Goal: Find specific page/section: Find specific page/section

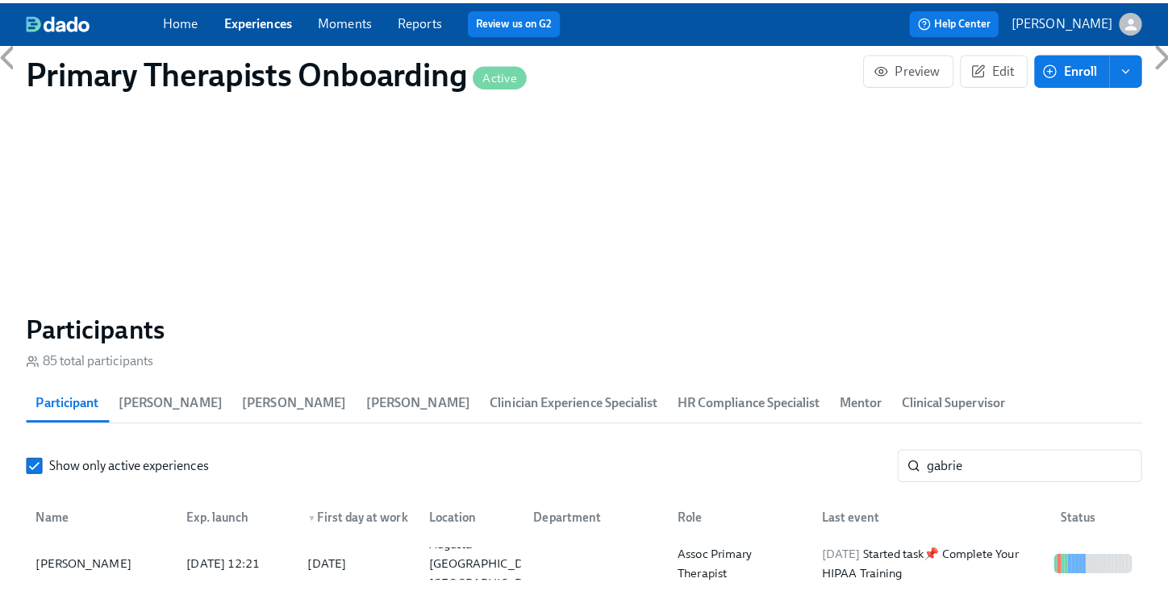
scroll to position [0, 21040]
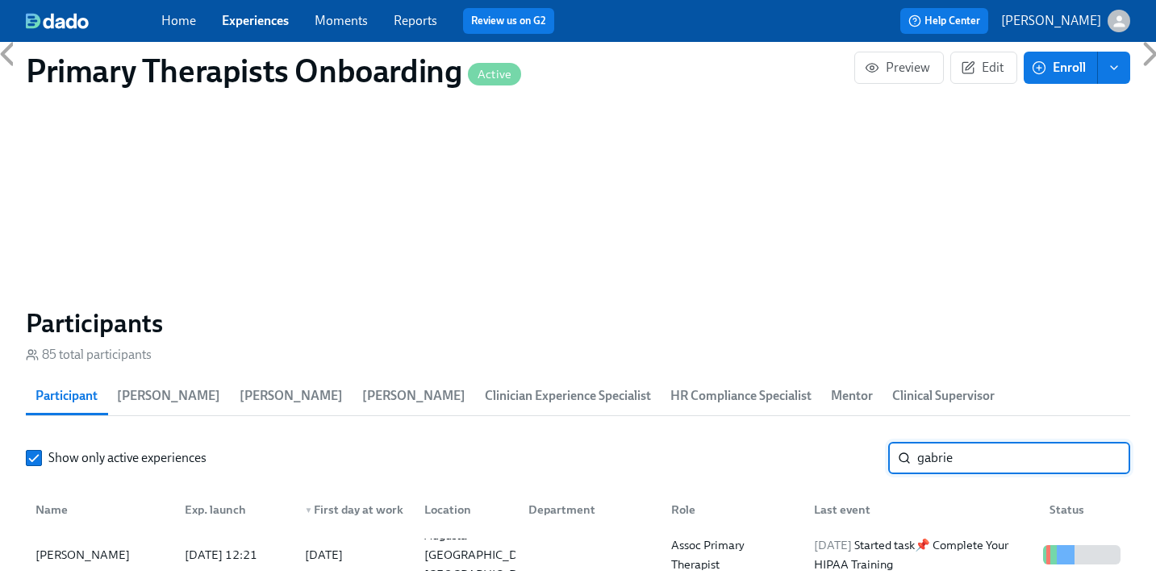
click at [998, 442] on input "gabrie" at bounding box center [1023, 458] width 213 height 32
type input "g"
click at [75, 545] on div "[PERSON_NAME]" at bounding box center [82, 554] width 107 height 19
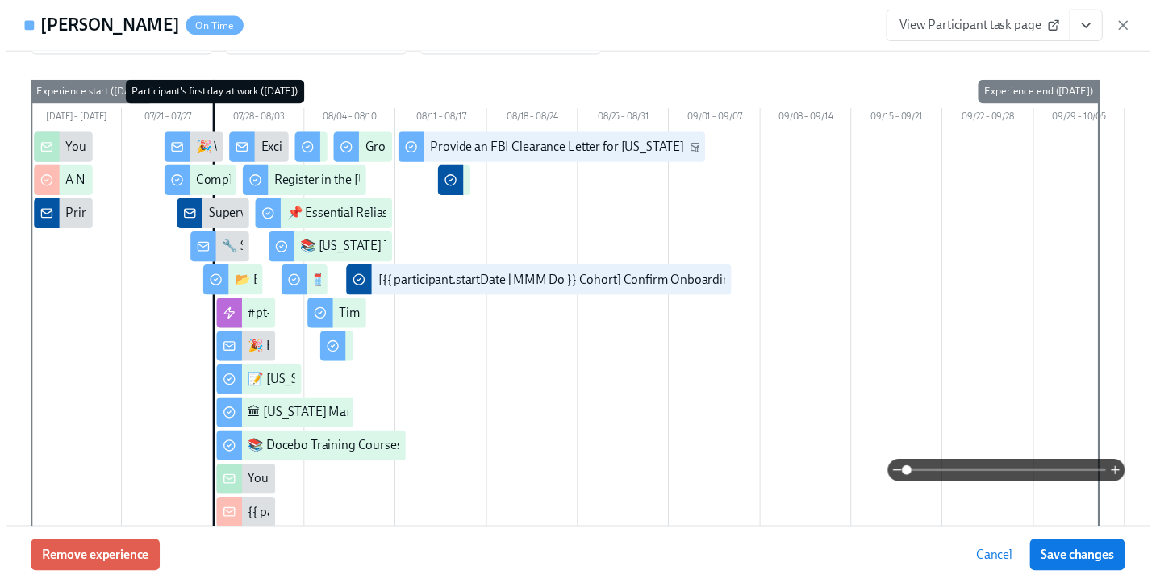
scroll to position [0, 21052]
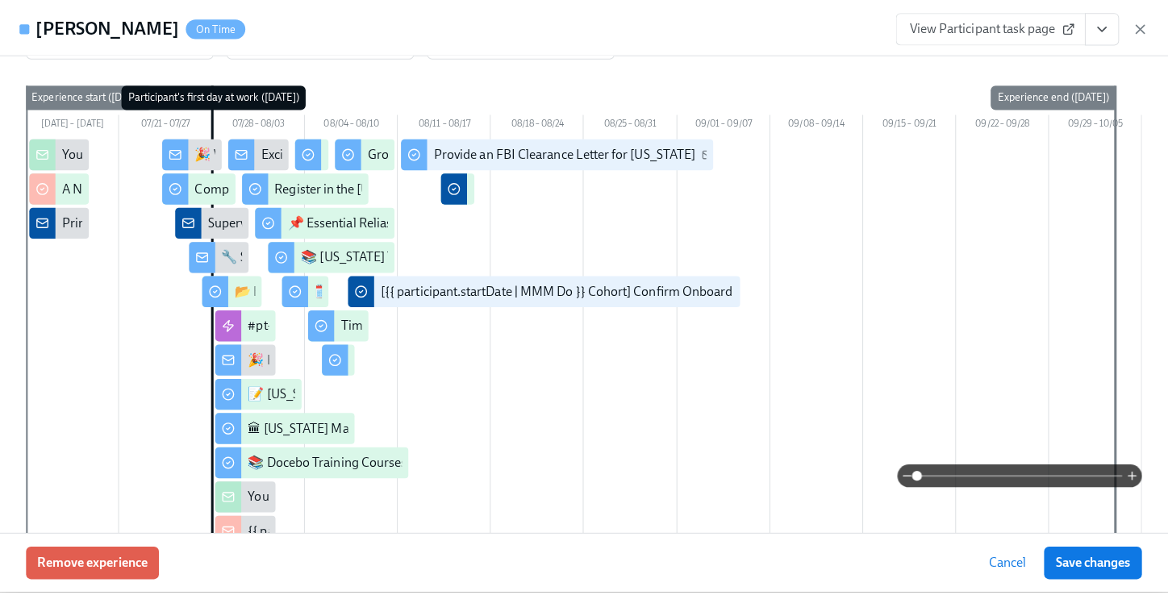
scroll to position [0, 21040]
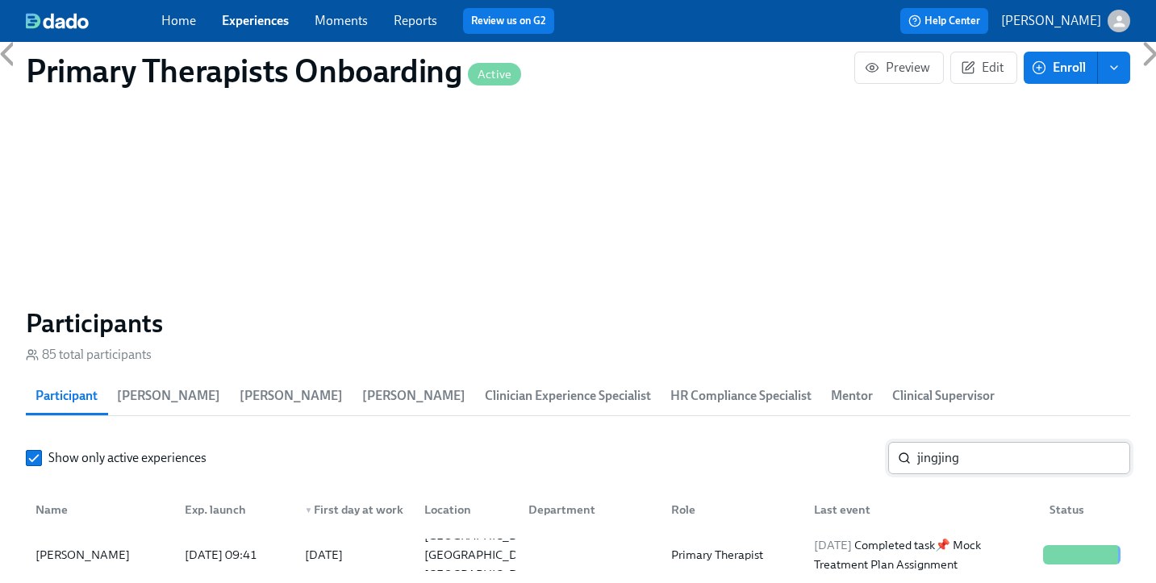
click at [997, 442] on input "jingjing" at bounding box center [1023, 458] width 213 height 32
type input "j"
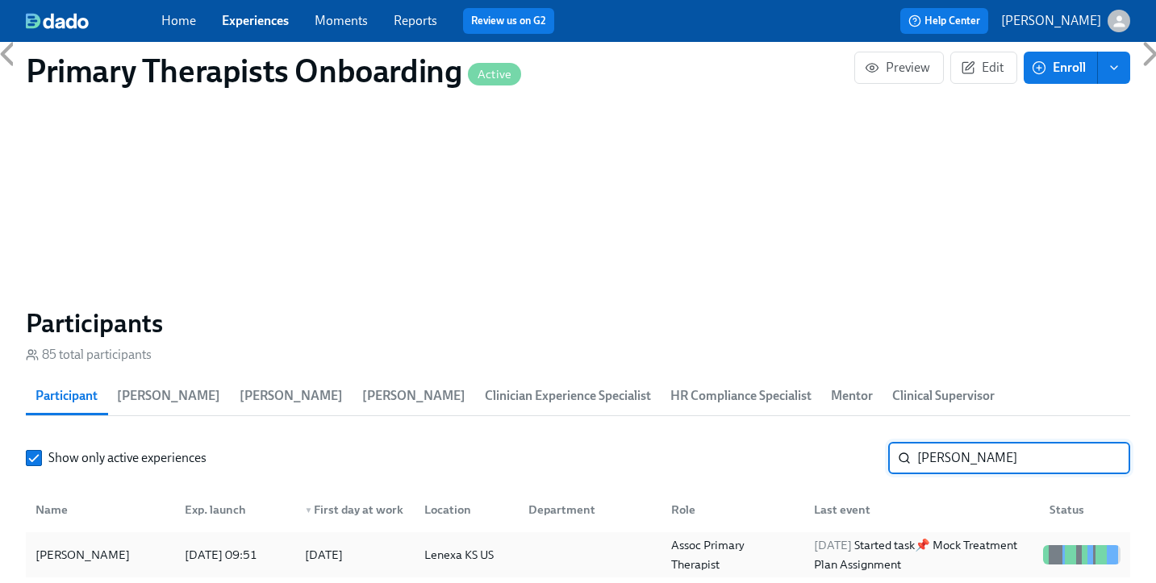
type input "[PERSON_NAME]"
click at [107, 545] on div "[PERSON_NAME]" at bounding box center [82, 554] width 107 height 19
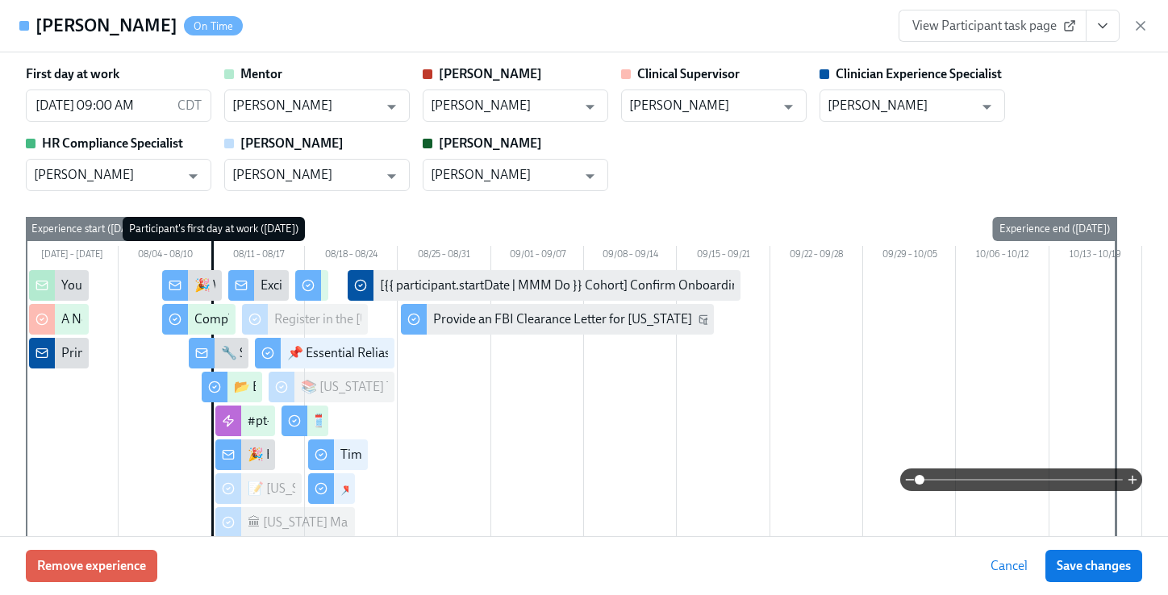
click at [1051, 28] on span "View Participant task page" at bounding box center [992, 26] width 160 height 16
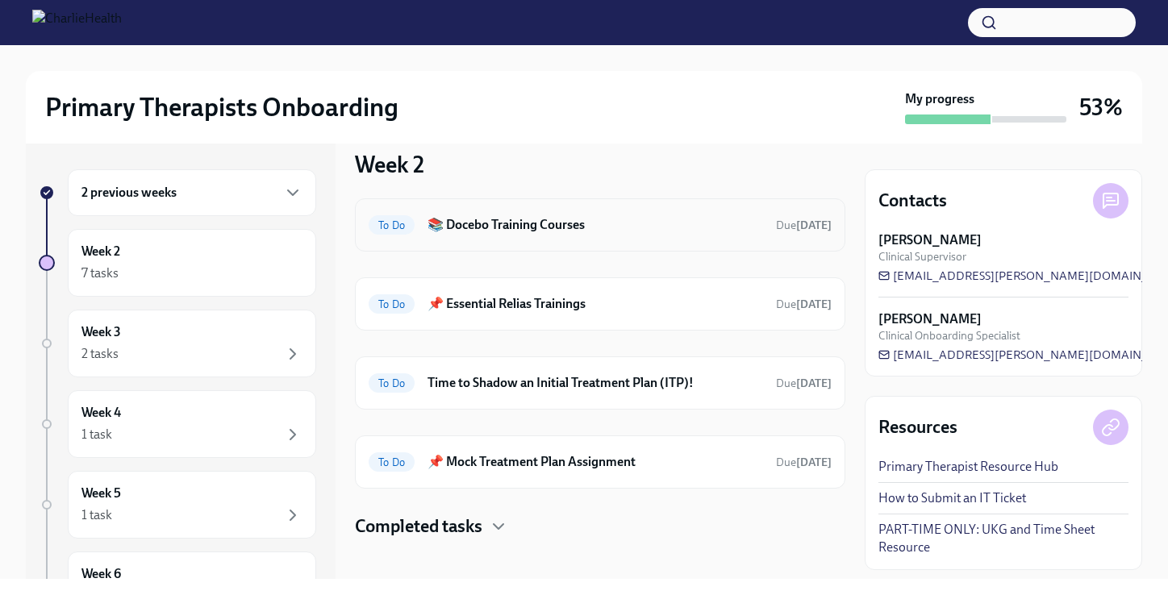
scroll to position [4, 0]
